Goal: Information Seeking & Learning: Check status

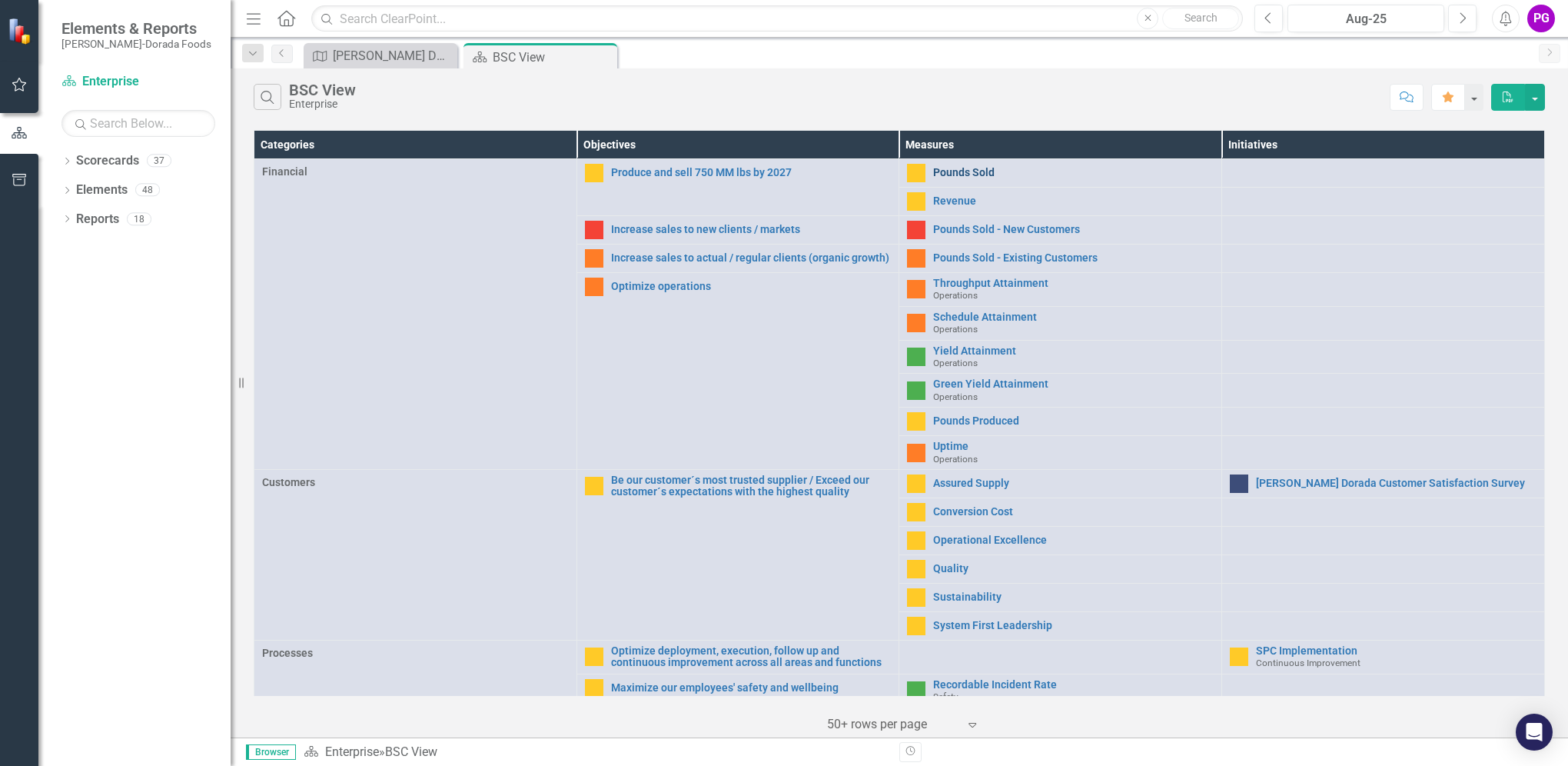
click at [954, 169] on link "Pounds Sold" at bounding box center [1073, 172] width 280 height 11
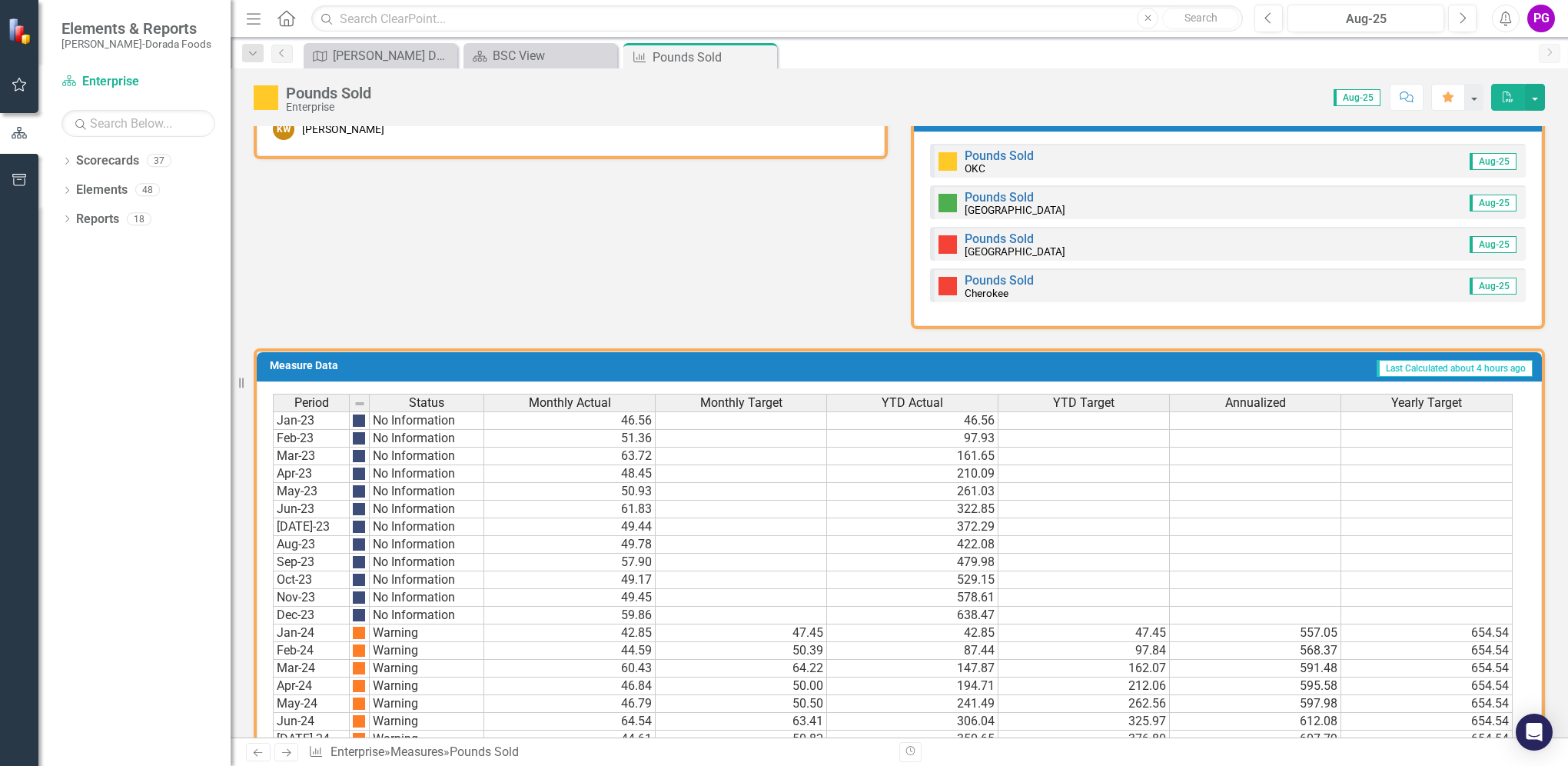
scroll to position [754, 0]
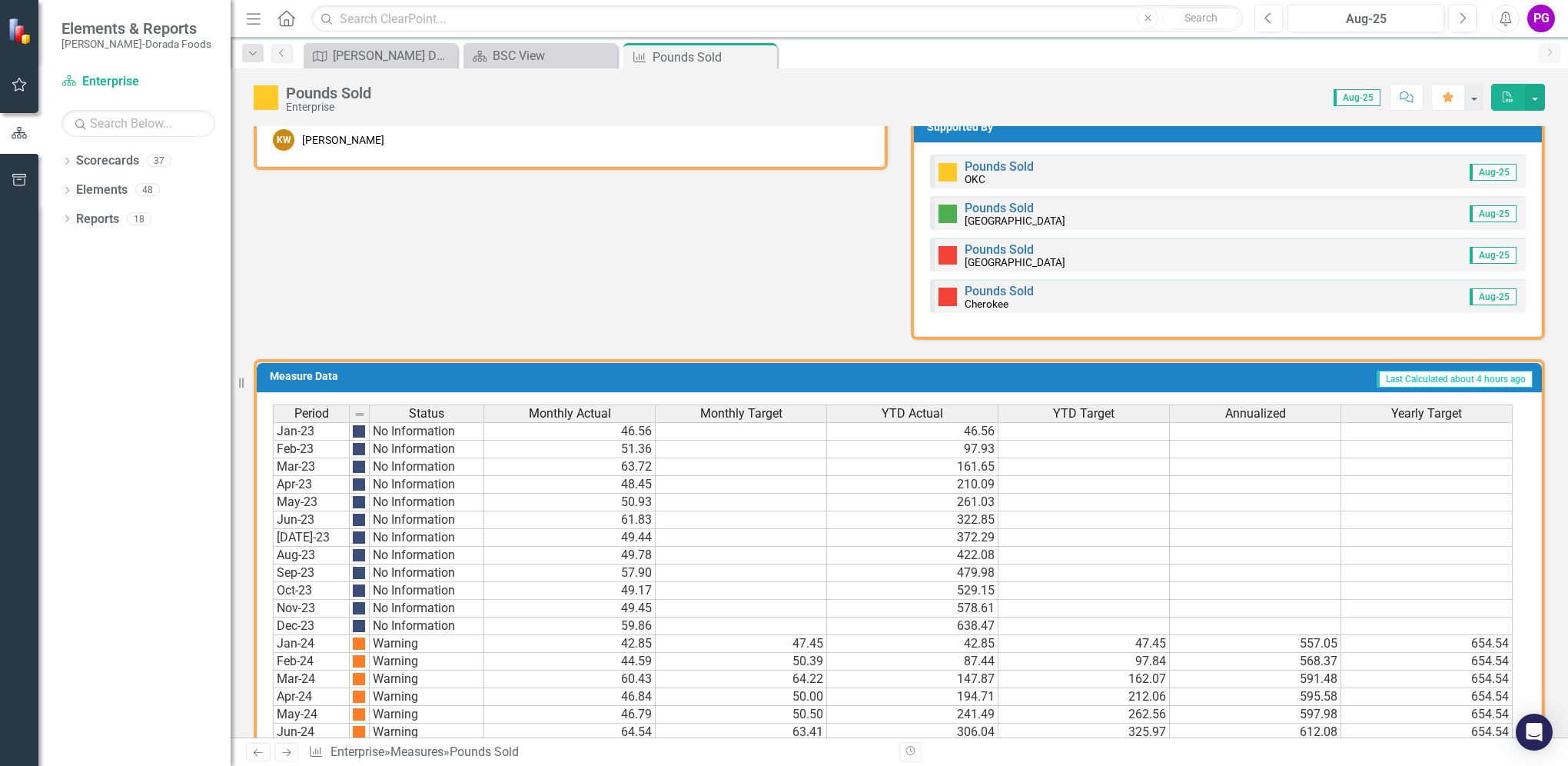
click at [1008, 179] on div "Pounds Sold OKC" at bounding box center [999, 173] width 69 height 25
click at [974, 160] on link "Pounds Sold" at bounding box center [999, 166] width 69 height 14
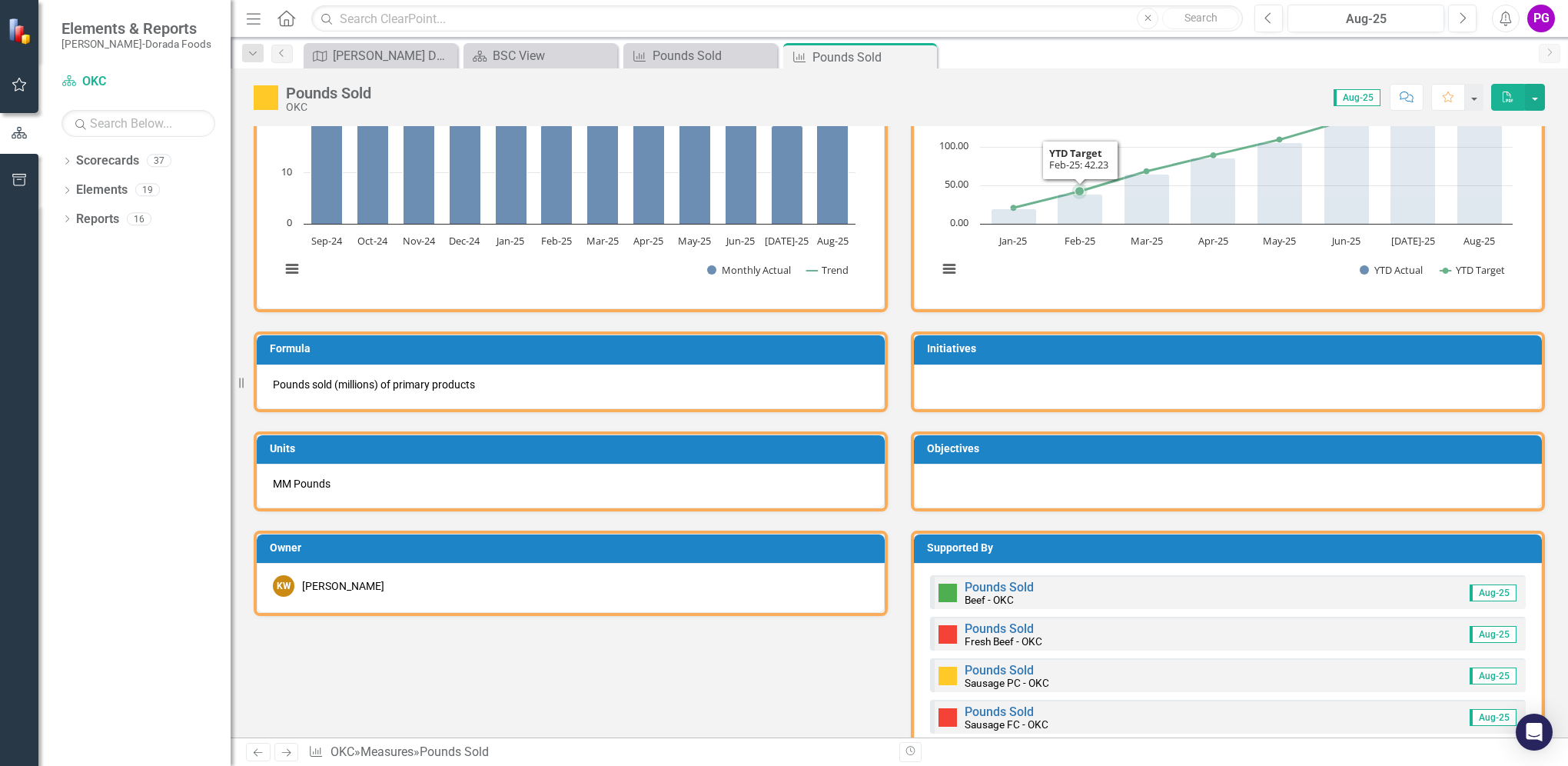
scroll to position [538, 0]
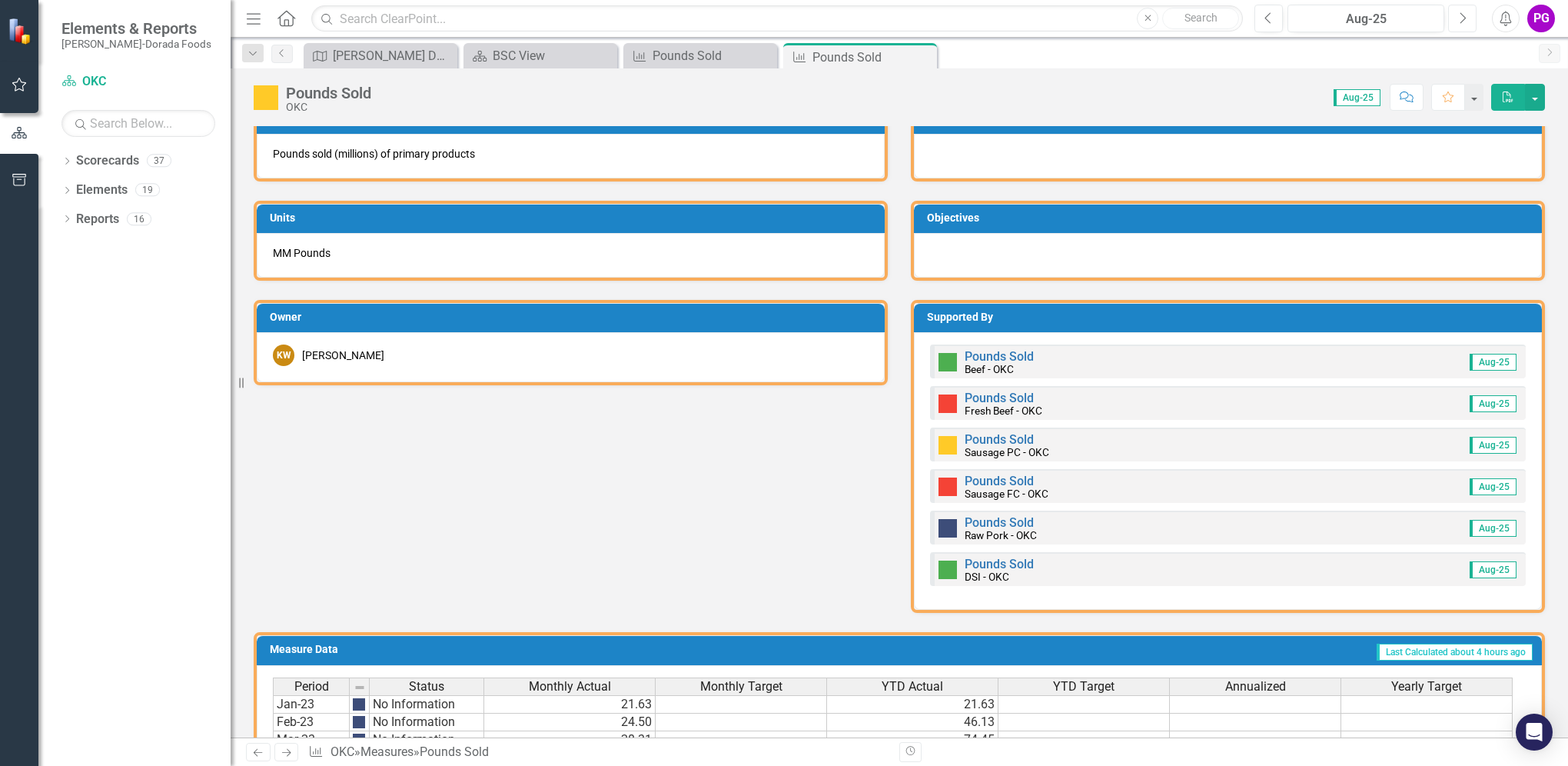
click at [1466, 17] on icon "Next" at bounding box center [1462, 18] width 9 height 14
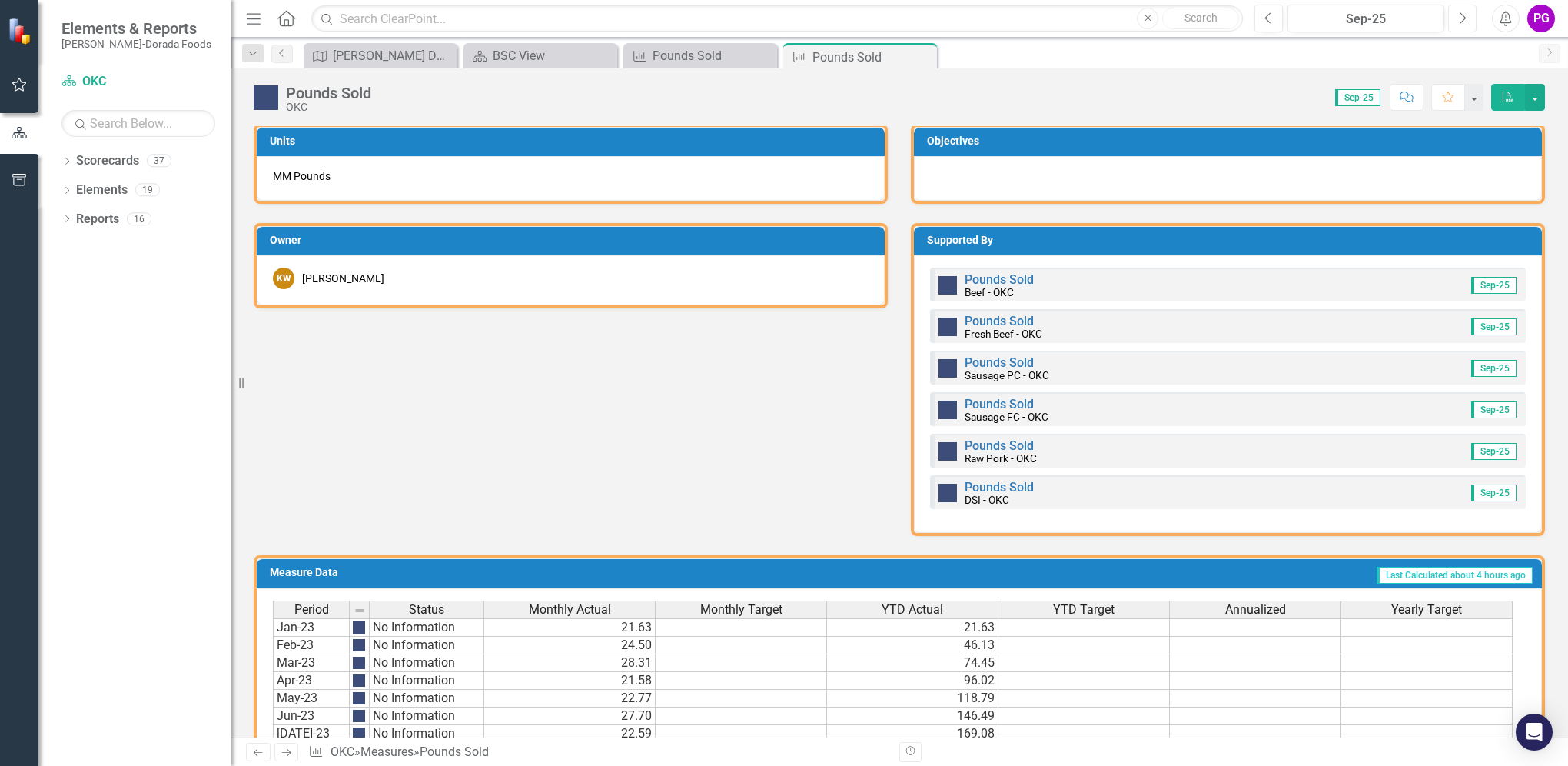
scroll to position [308, 0]
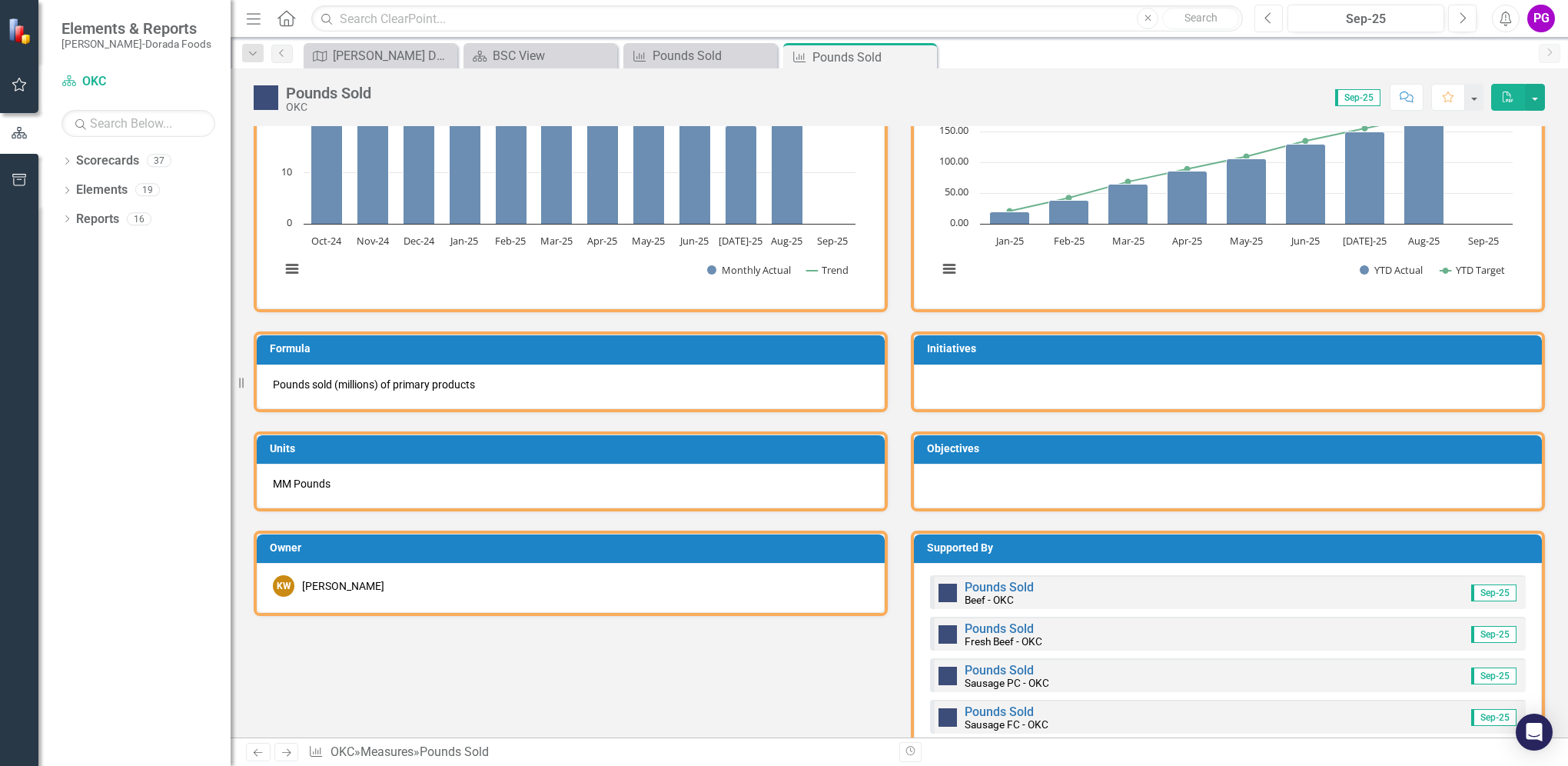
click at [1267, 21] on icon "Previous" at bounding box center [1268, 18] width 9 height 14
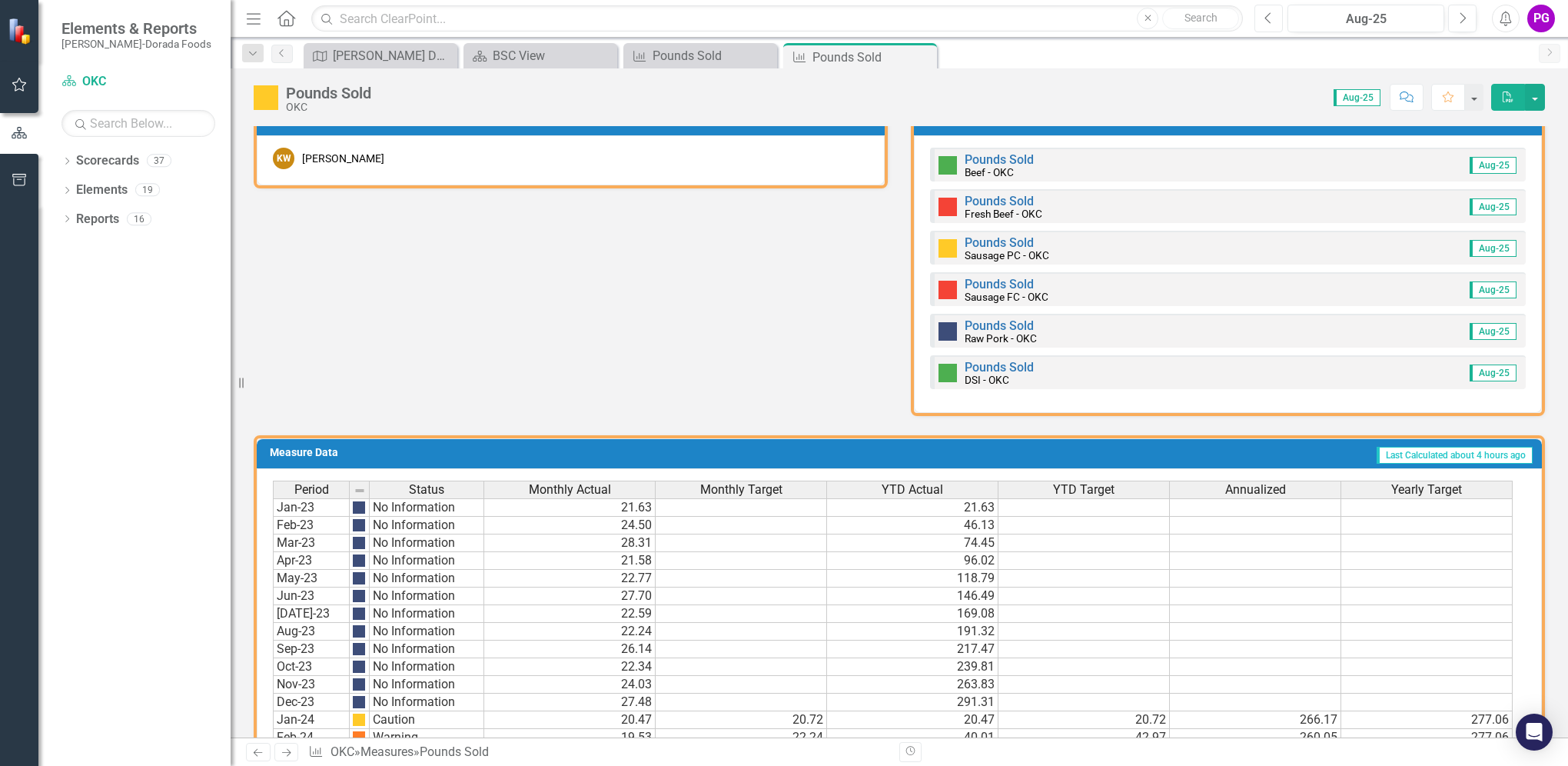
scroll to position [427, 0]
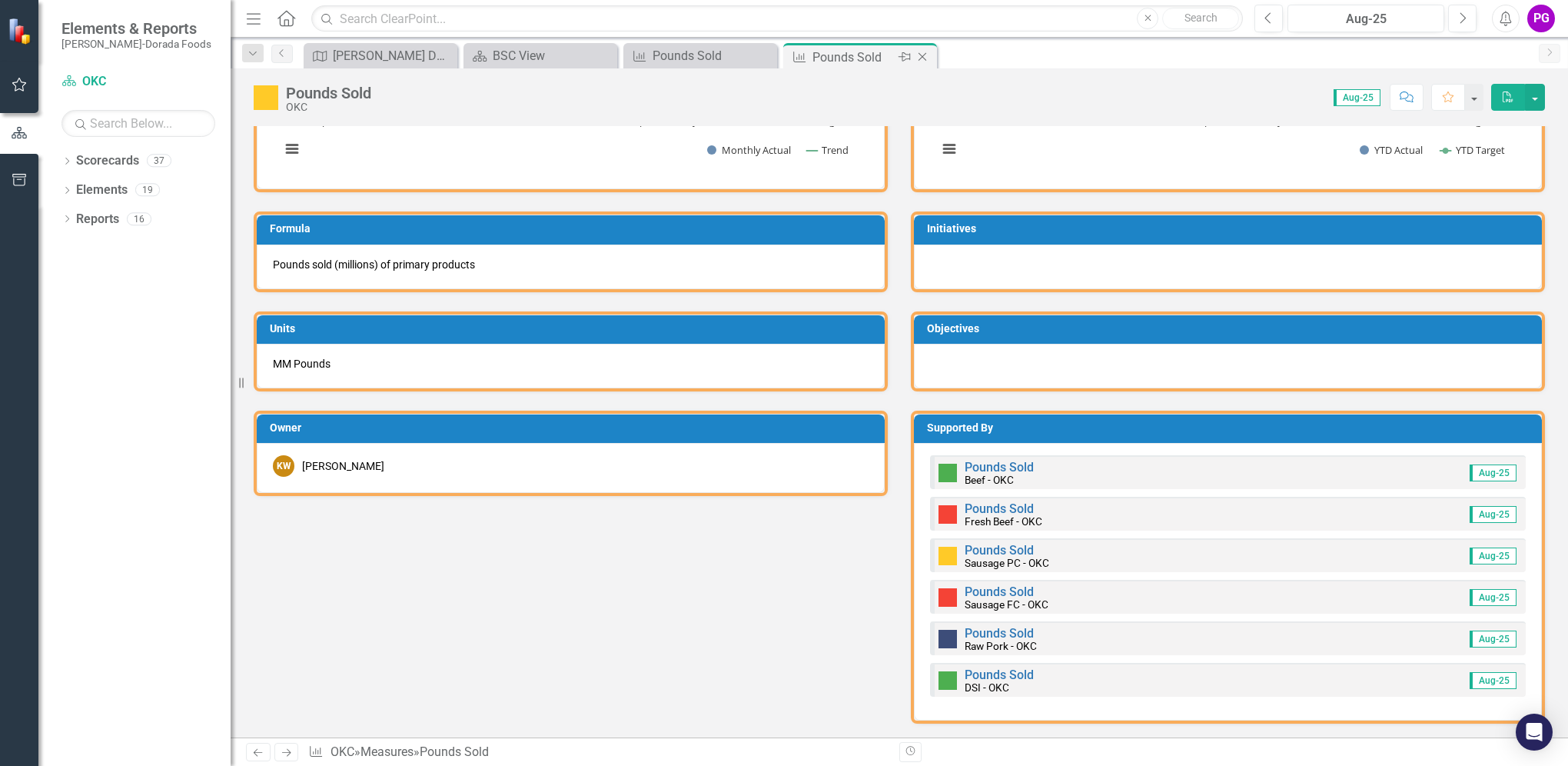
click at [922, 58] on icon "Close" at bounding box center [922, 57] width 15 height 12
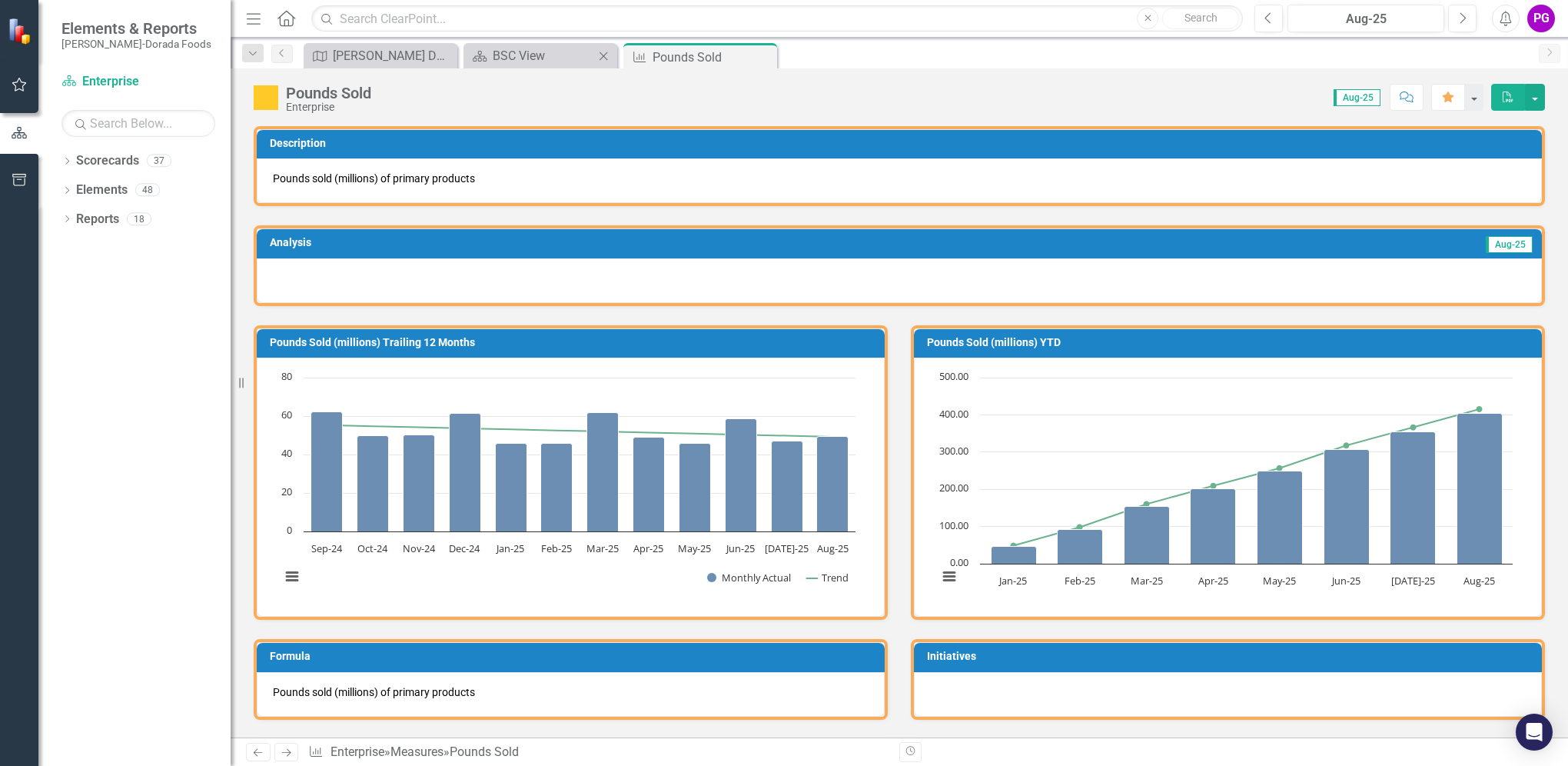
click at [558, 65] on div "Scorecard BSC View Close" at bounding box center [541, 55] width 153 height 26
click at [545, 55] on div "BSC View" at bounding box center [543, 56] width 101 height 19
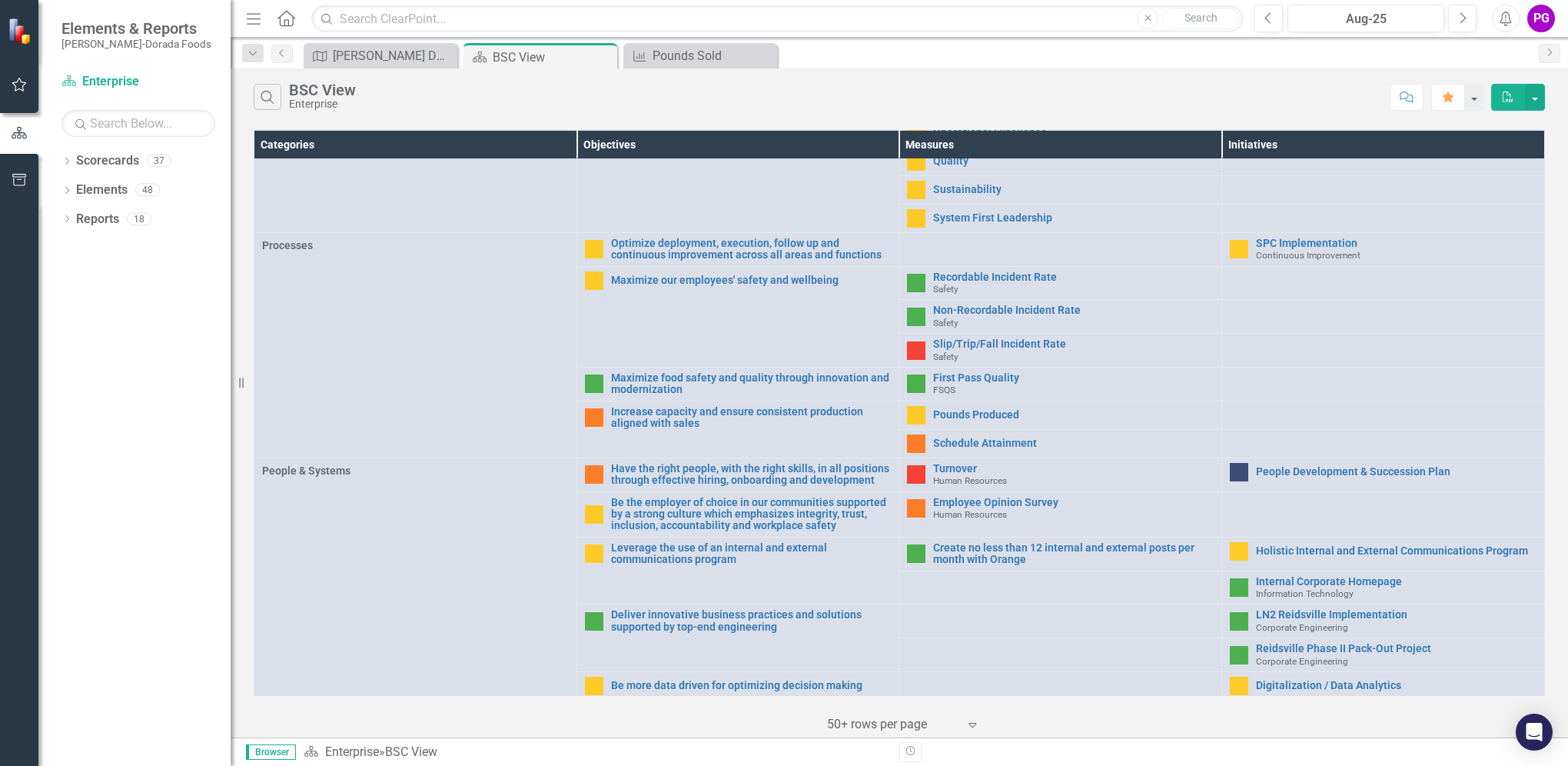
scroll to position [409, 0]
click at [945, 378] on link "First Pass Quality" at bounding box center [1073, 376] width 280 height 11
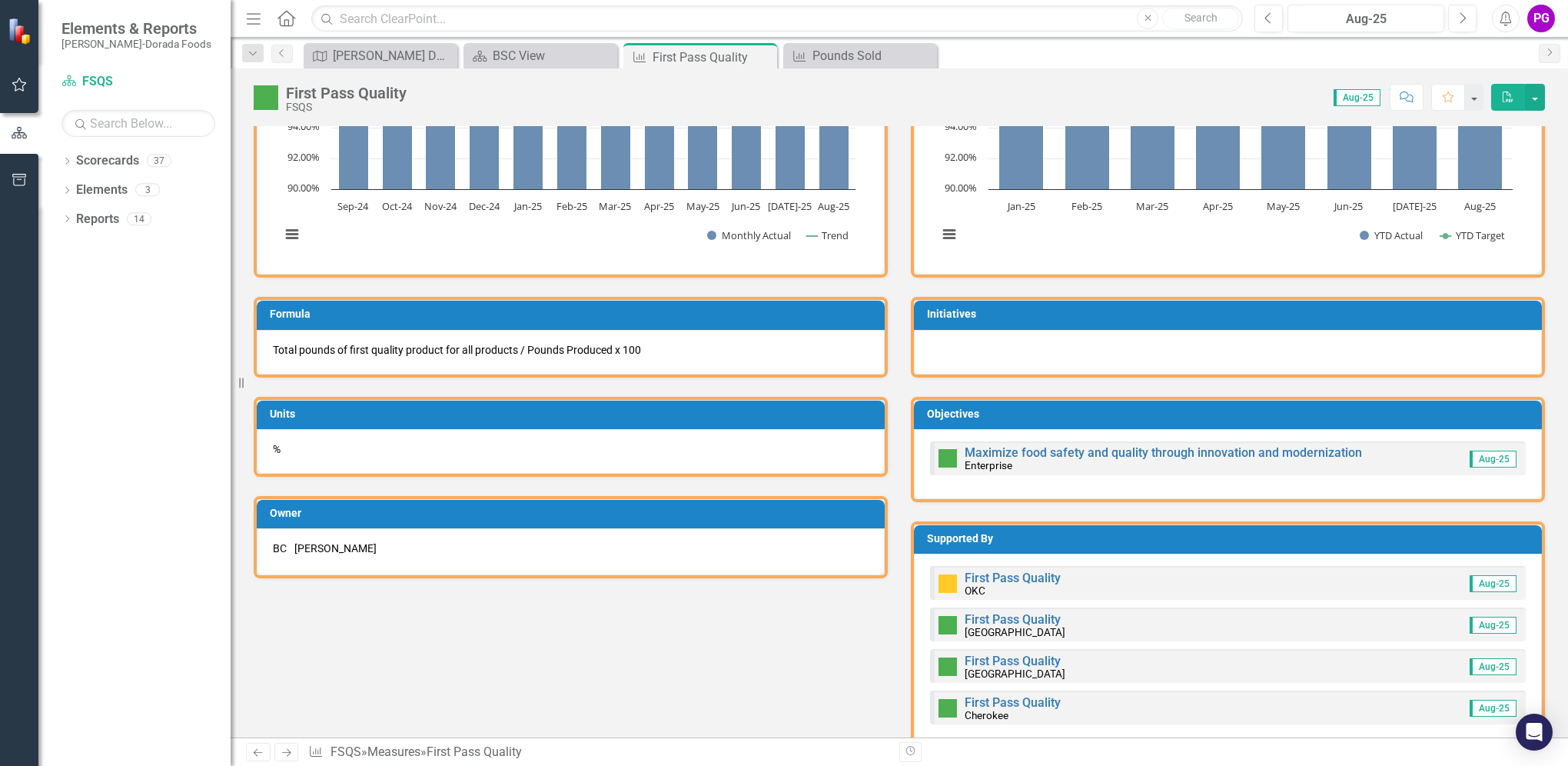
scroll to position [692, 0]
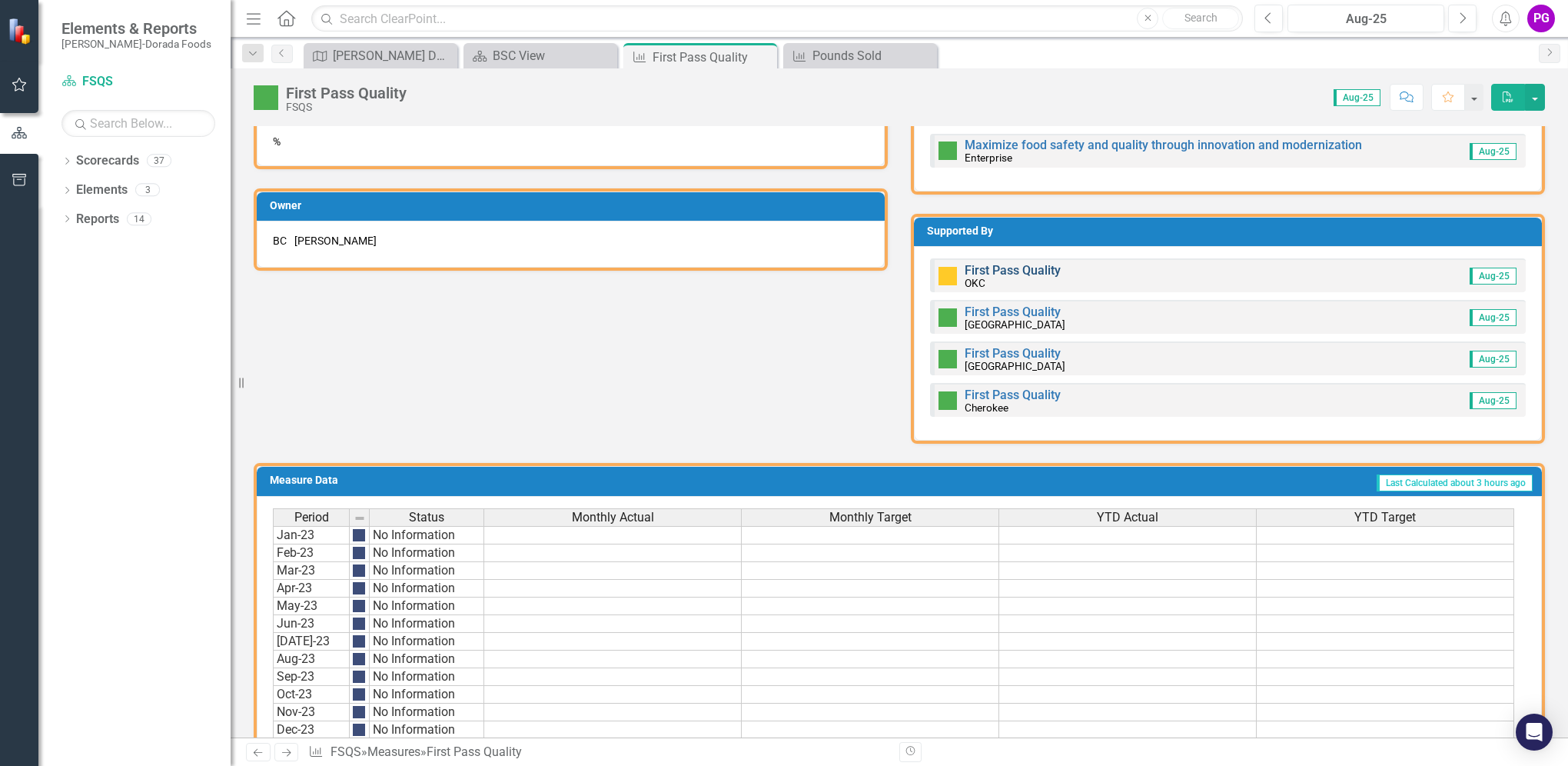
click at [1006, 267] on link "First Pass Quality" at bounding box center [1012, 270] width 96 height 14
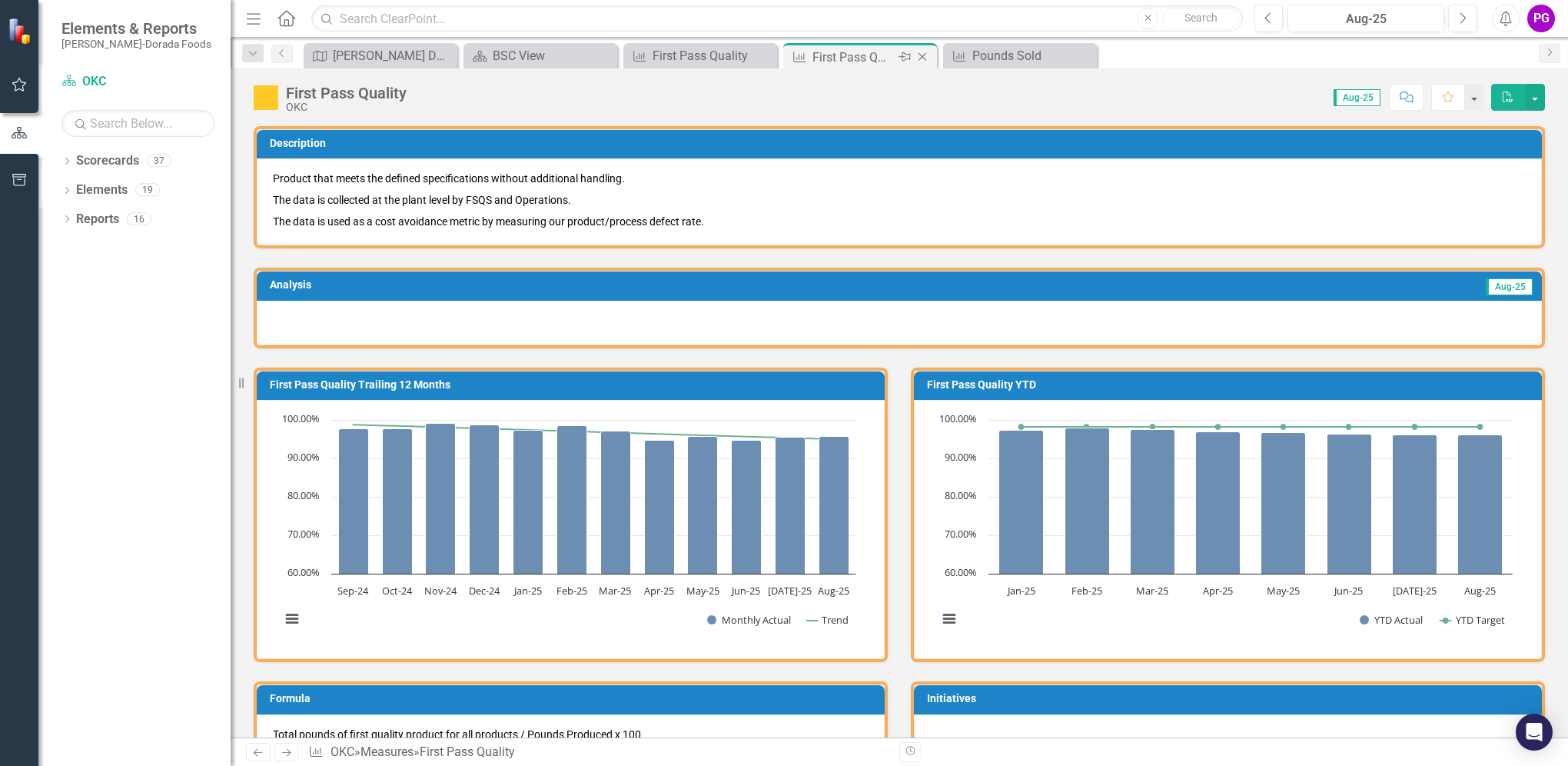
click at [921, 54] on icon "Close" at bounding box center [922, 57] width 15 height 12
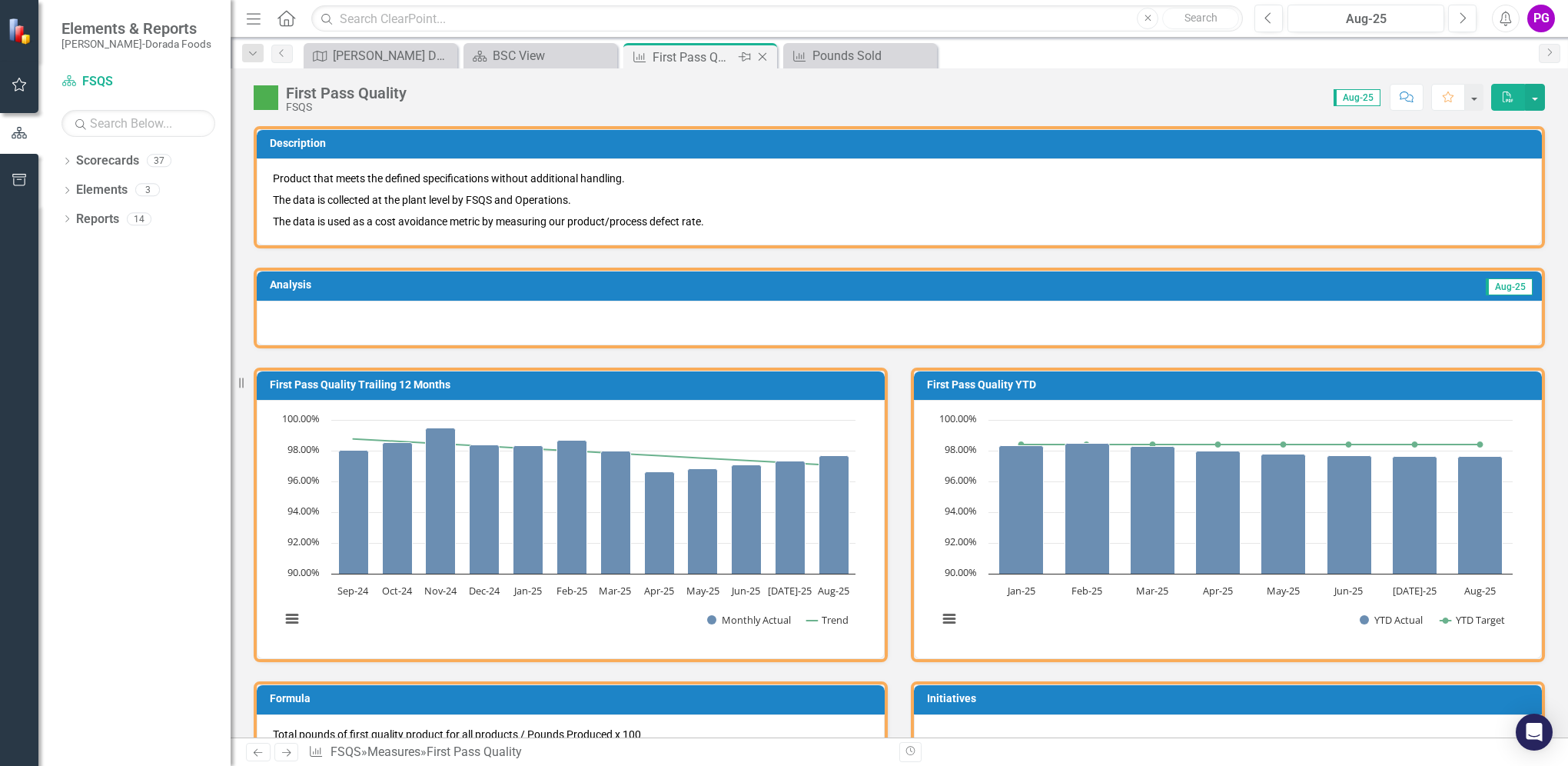
click at [757, 55] on icon "Close" at bounding box center [762, 57] width 15 height 12
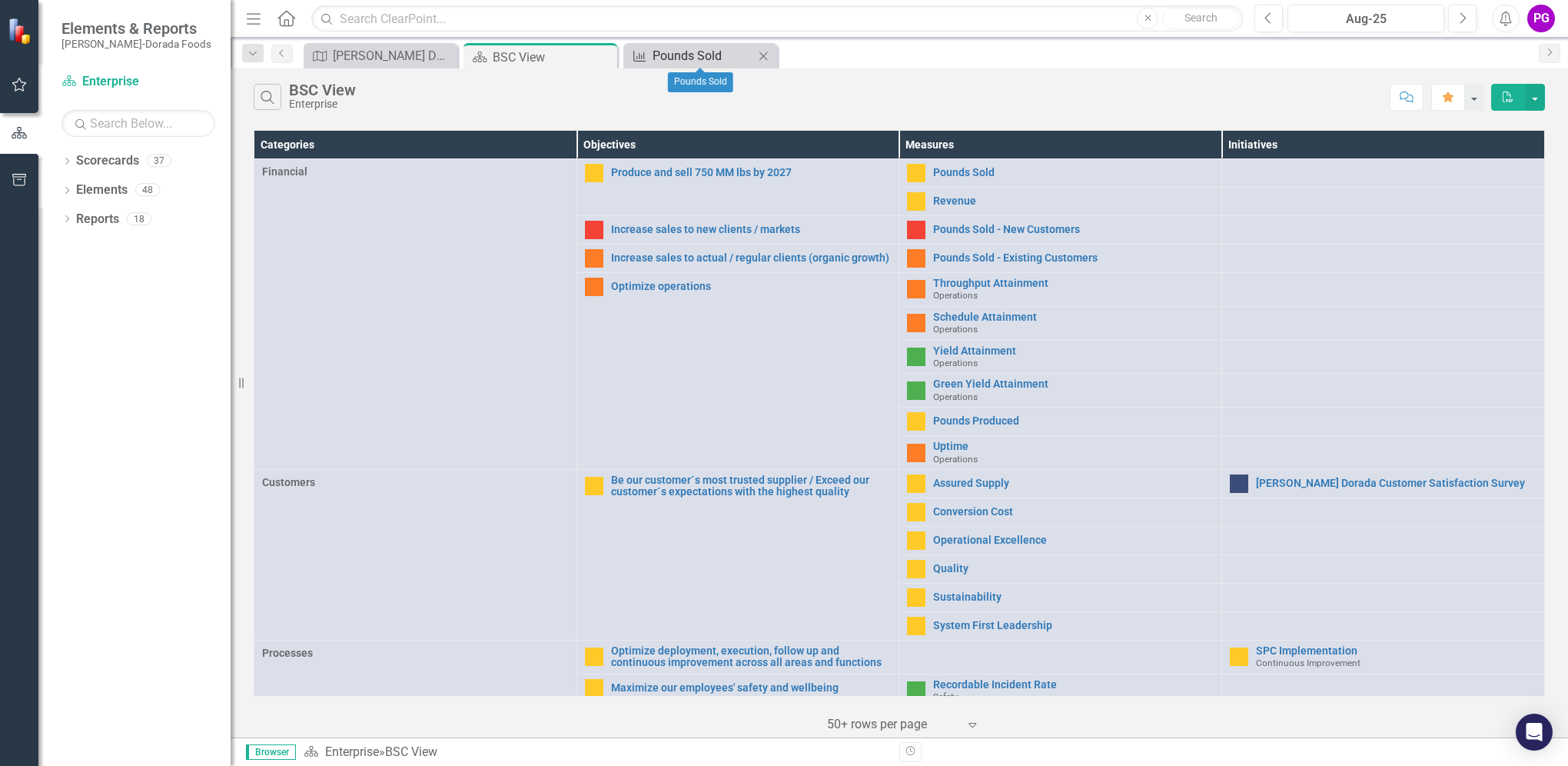
click at [691, 62] on div "Pounds Sold" at bounding box center [703, 56] width 101 height 19
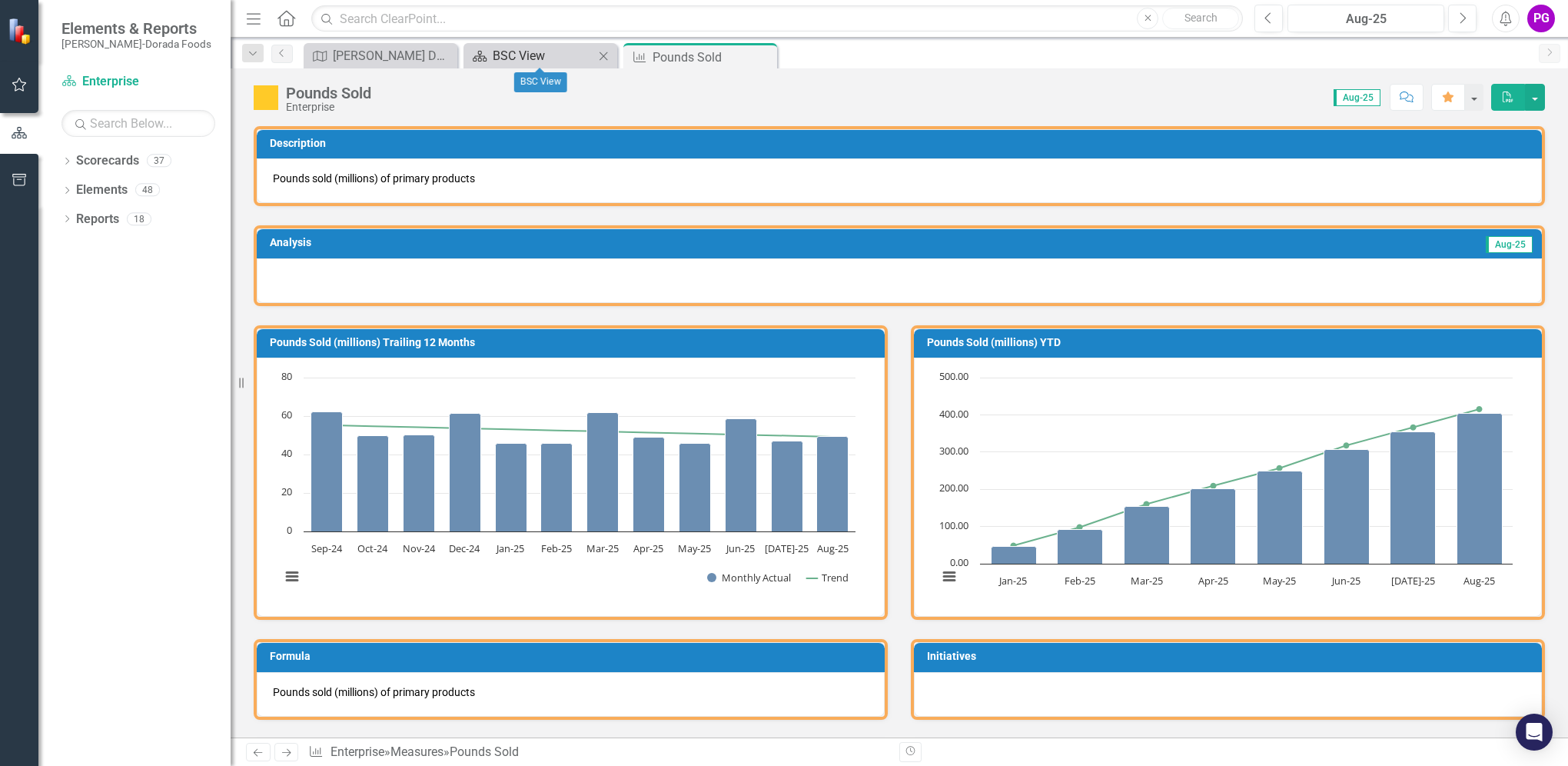
click at [535, 55] on div "BSC View" at bounding box center [543, 56] width 101 height 19
